Goal: Information Seeking & Learning: Learn about a topic

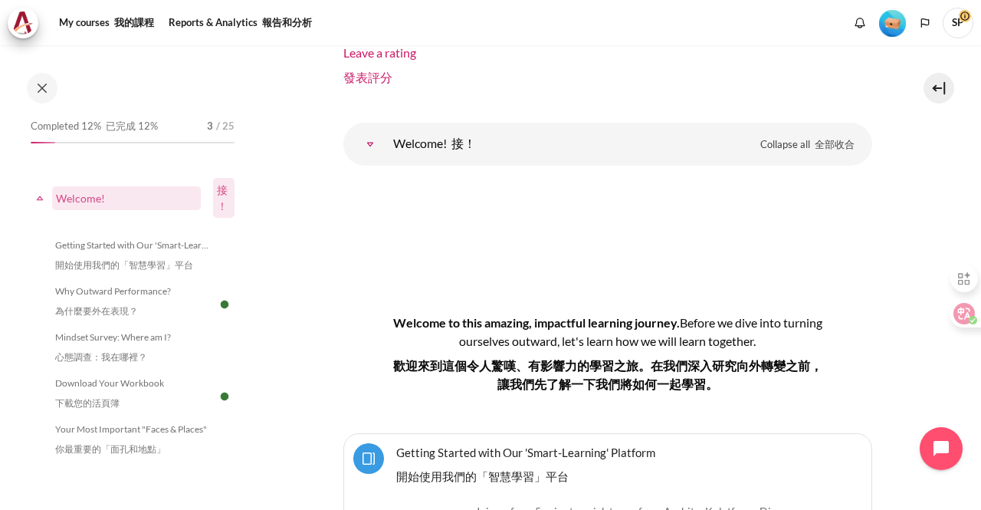
click at [893, 27] on img "Level #1" at bounding box center [892, 23] width 27 height 27
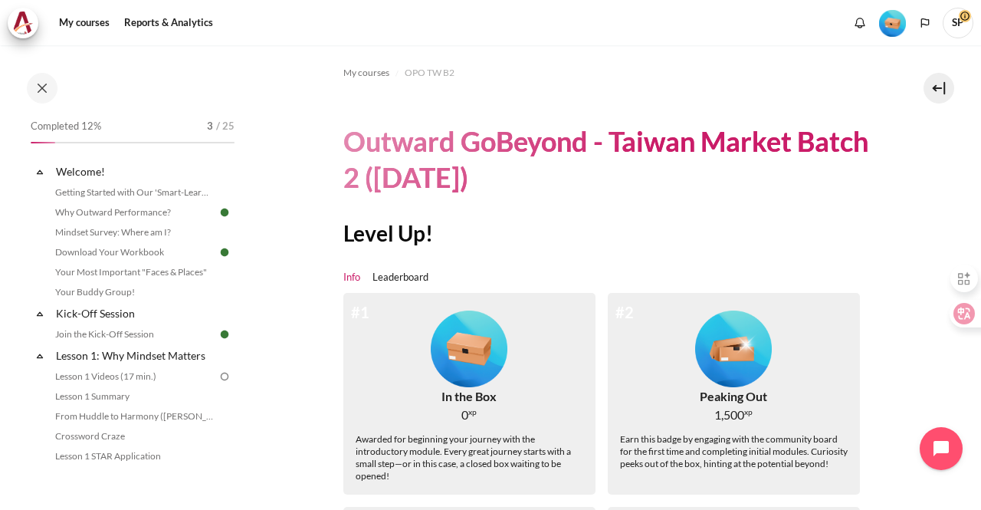
click at [489, 376] on img "Level #1" at bounding box center [469, 348] width 77 height 77
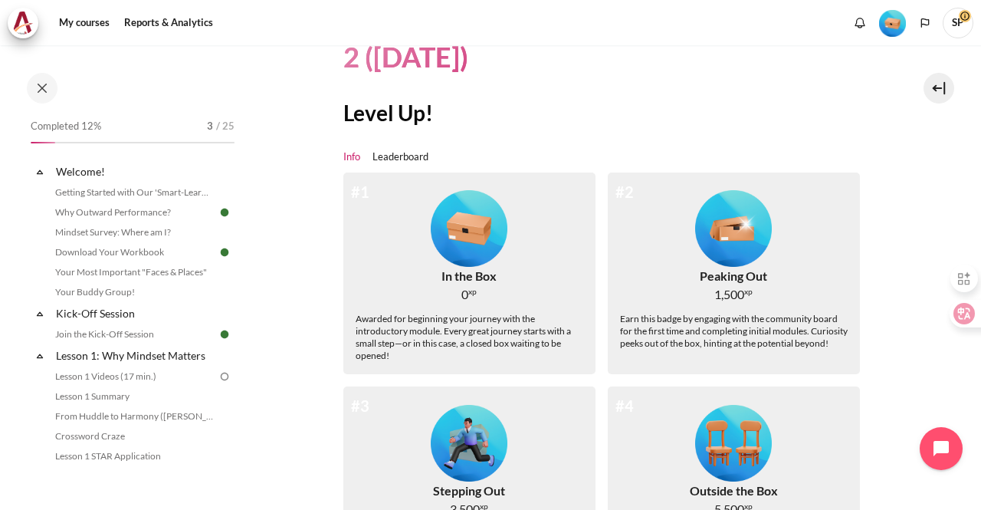
scroll to position [230, 0]
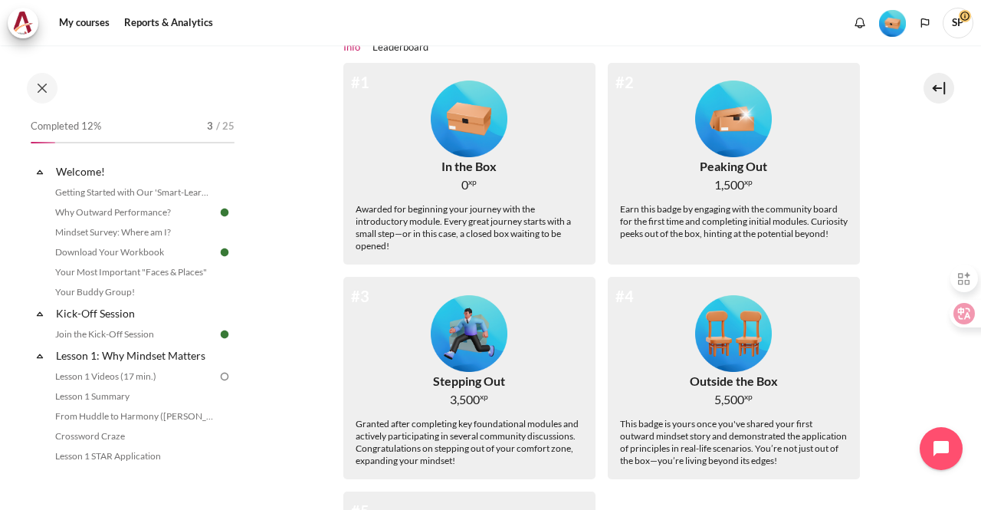
click at [472, 125] on img "Level #1" at bounding box center [469, 118] width 77 height 77
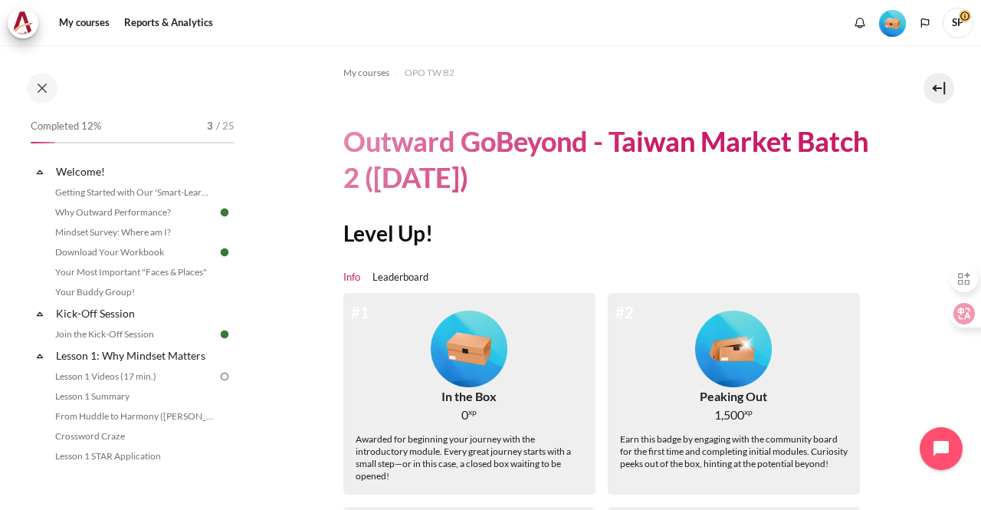
scroll to position [0, 0]
click at [433, 68] on span "OPO TW B2" at bounding box center [430, 73] width 50 height 14
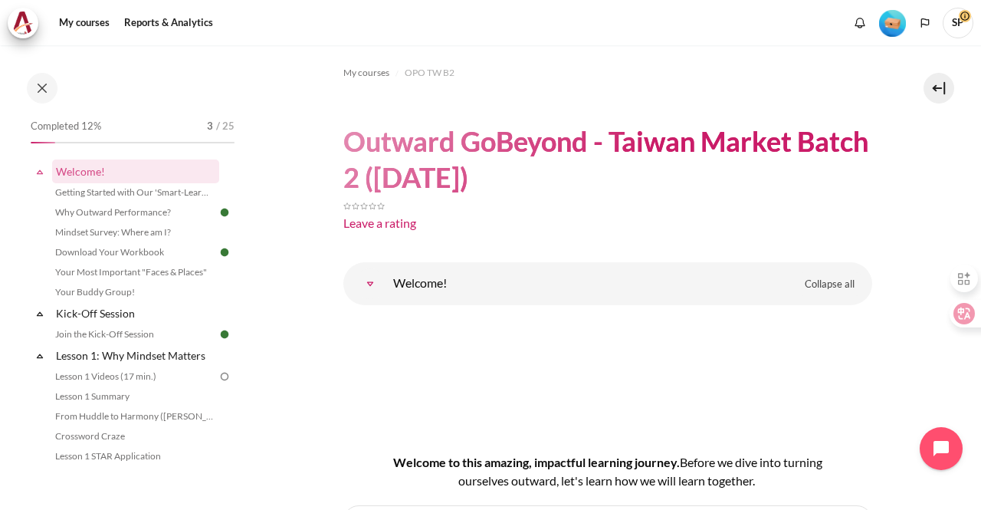
click at [885, 21] on img "Level #1" at bounding box center [892, 23] width 27 height 27
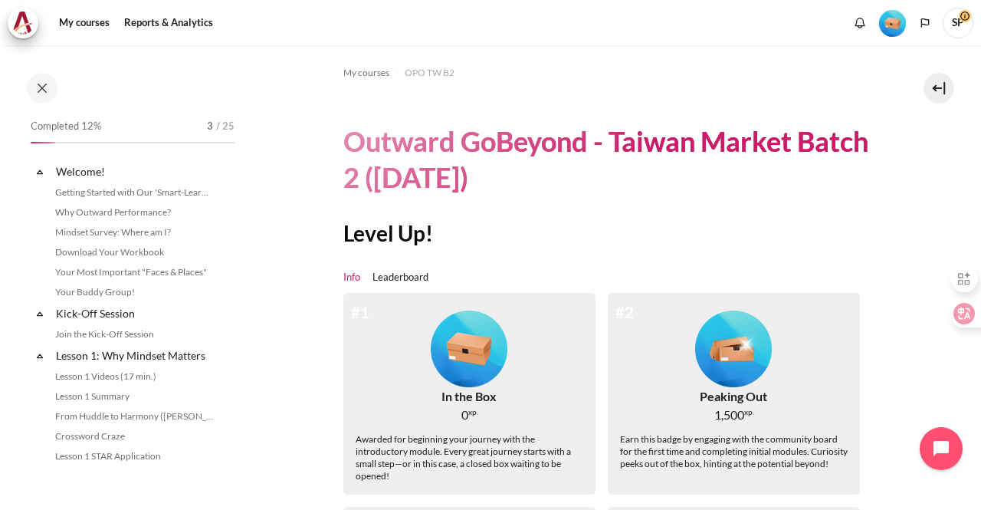
scroll to position [2658, 0]
click at [414, 277] on link "Leaderboard" at bounding box center [401, 277] width 56 height 15
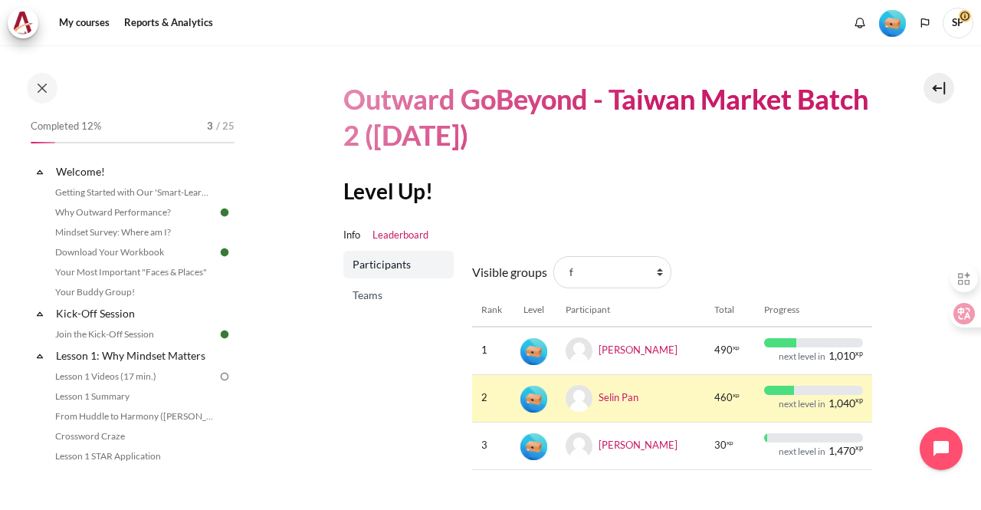
scroll to position [110, 0]
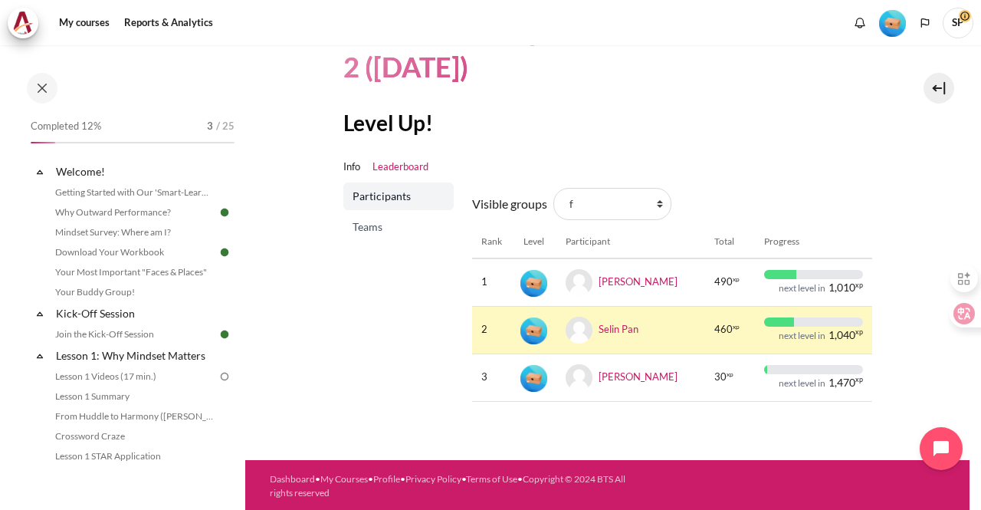
click at [402, 228] on span "Teams" at bounding box center [400, 226] width 95 height 15
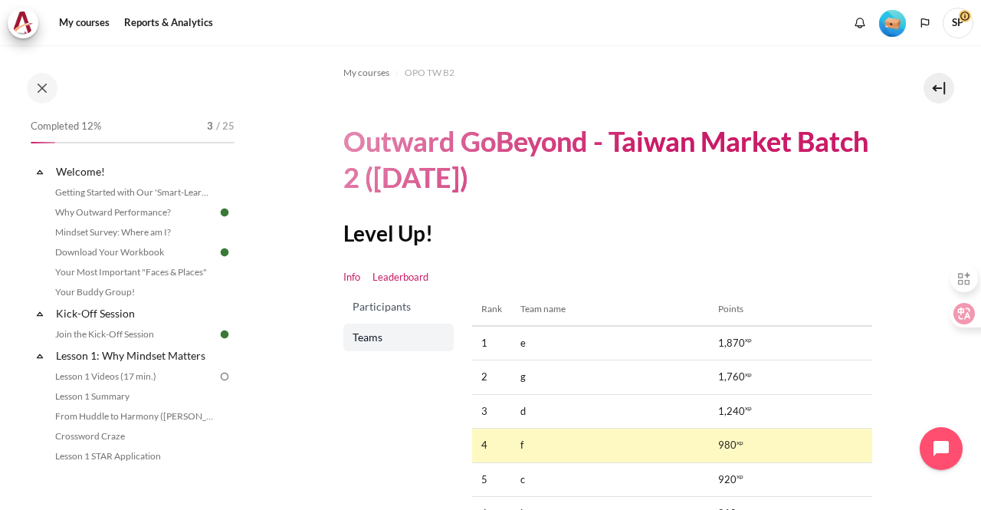
click at [352, 280] on link "Info" at bounding box center [351, 277] width 17 height 15
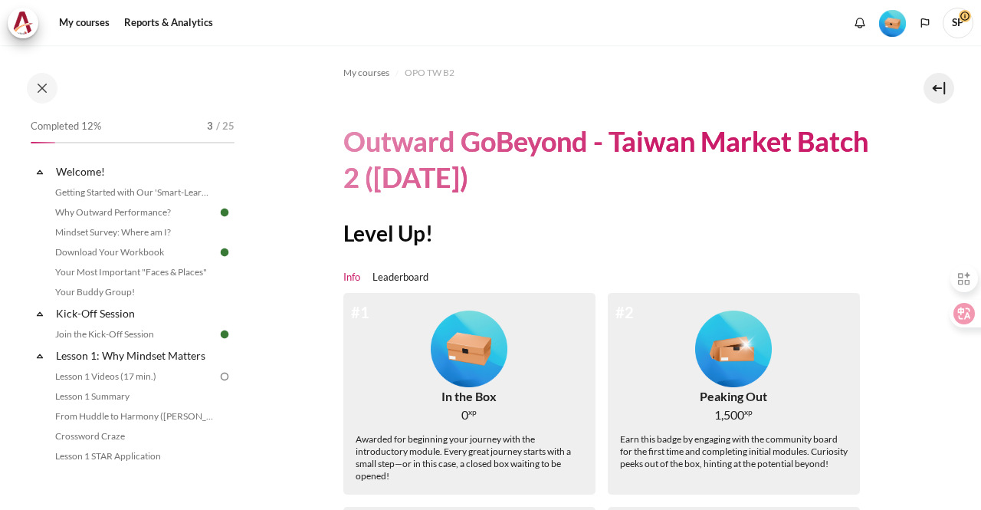
scroll to position [2658, 0]
click at [80, 24] on link "My courses" at bounding box center [84, 23] width 61 height 31
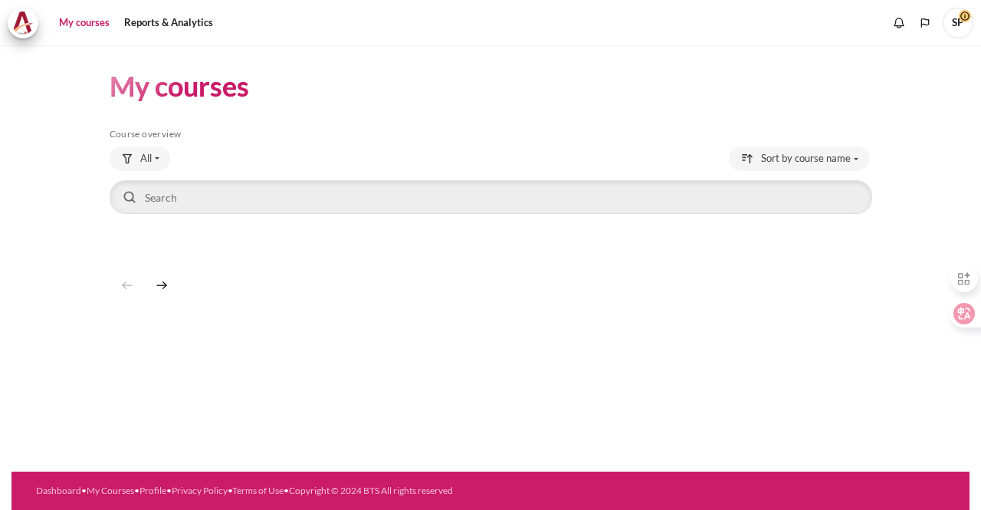
scroll to position [2658, 0]
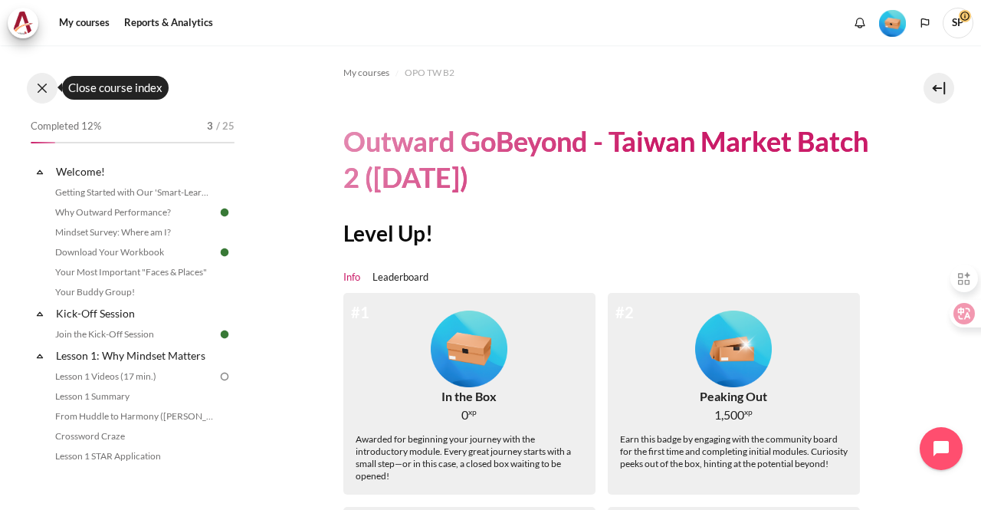
click at [38, 89] on button at bounding box center [42, 88] width 31 height 31
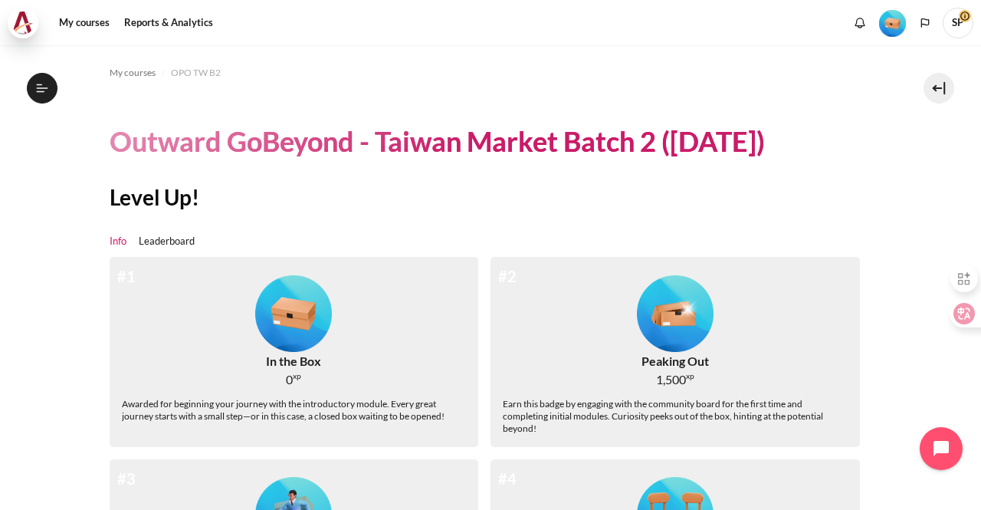
click at [16, 24] on img at bounding box center [22, 22] width 21 height 23
click at [78, 20] on link "My courses" at bounding box center [84, 23] width 61 height 31
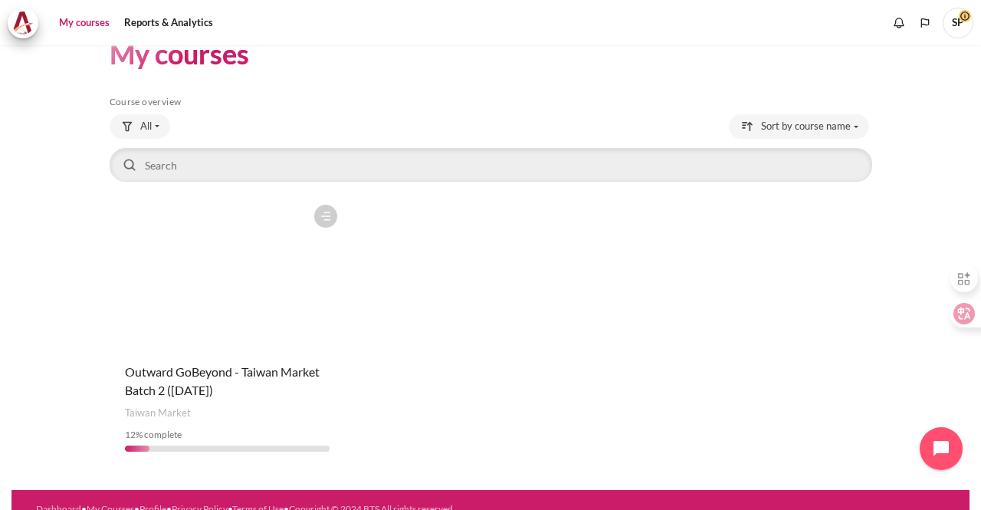
scroll to position [50, 0]
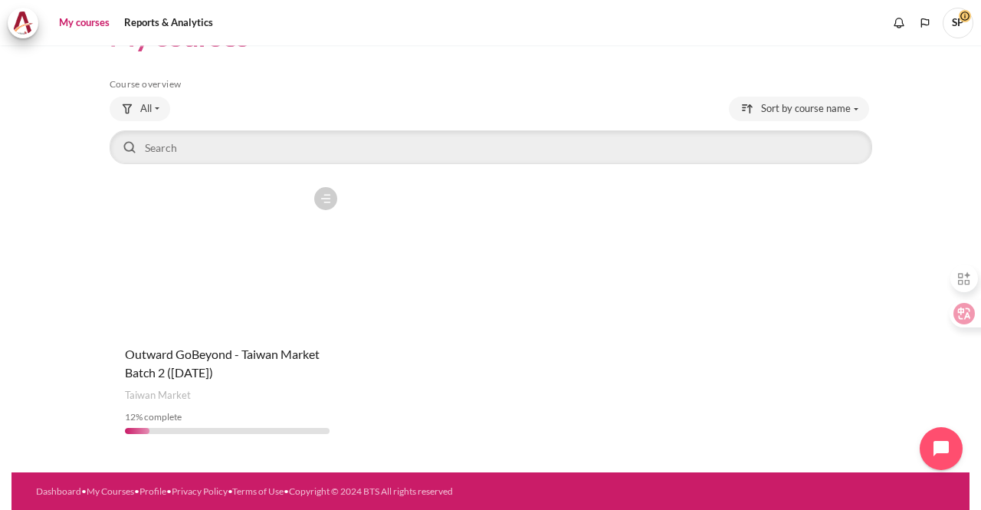
click at [264, 280] on figure "Content" at bounding box center [228, 255] width 236 height 153
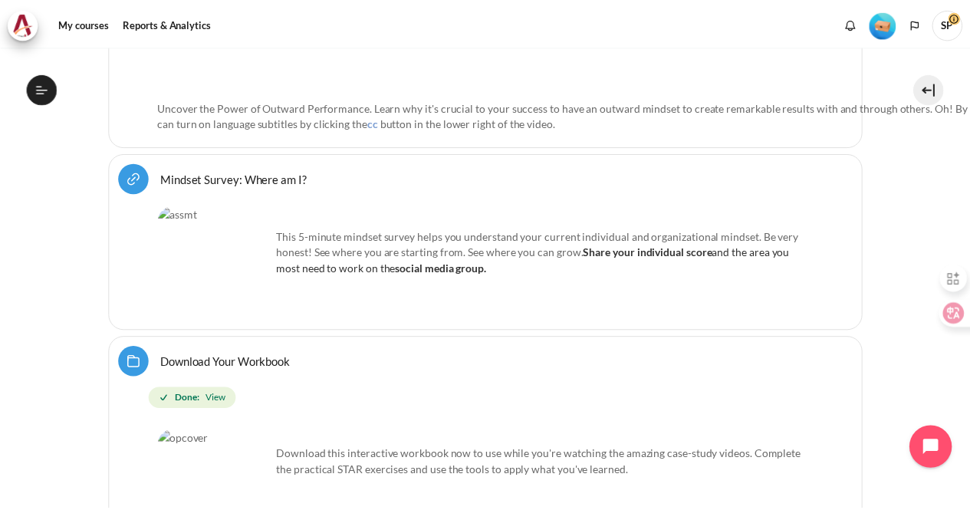
scroll to position [350, 0]
